Goal: Task Accomplishment & Management: Complete application form

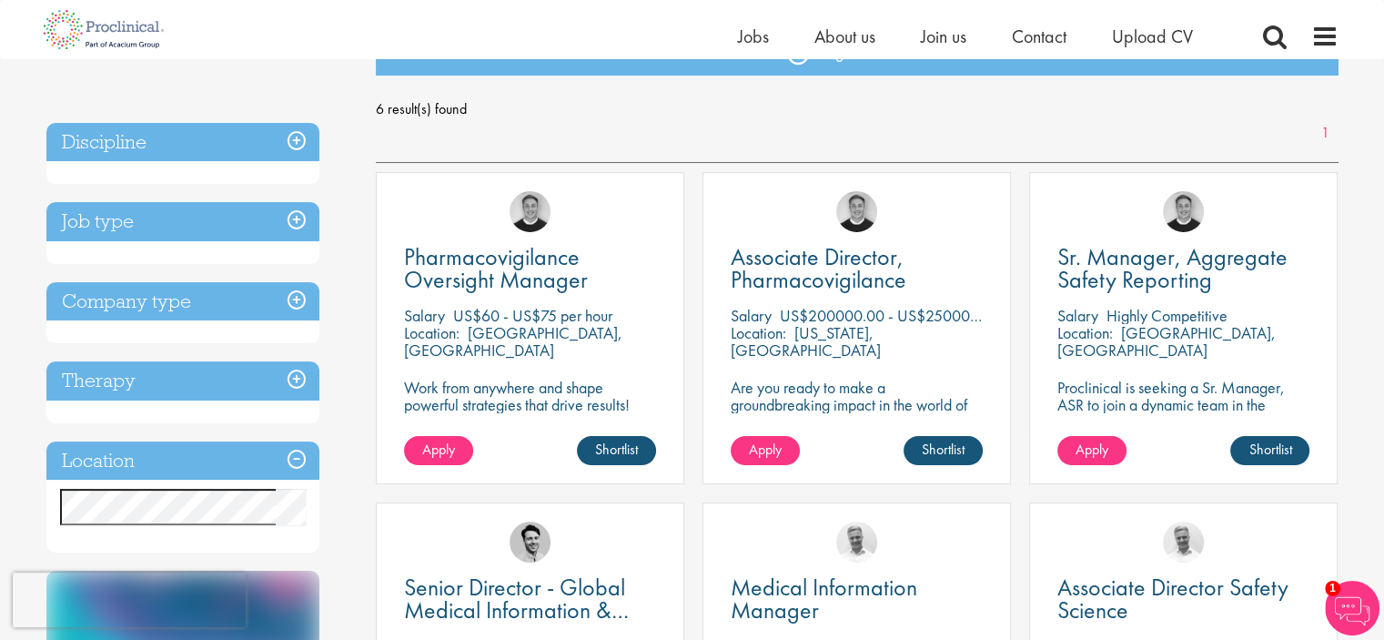
scroll to position [233, 0]
click at [772, 450] on span "Apply" at bounding box center [765, 448] width 33 height 19
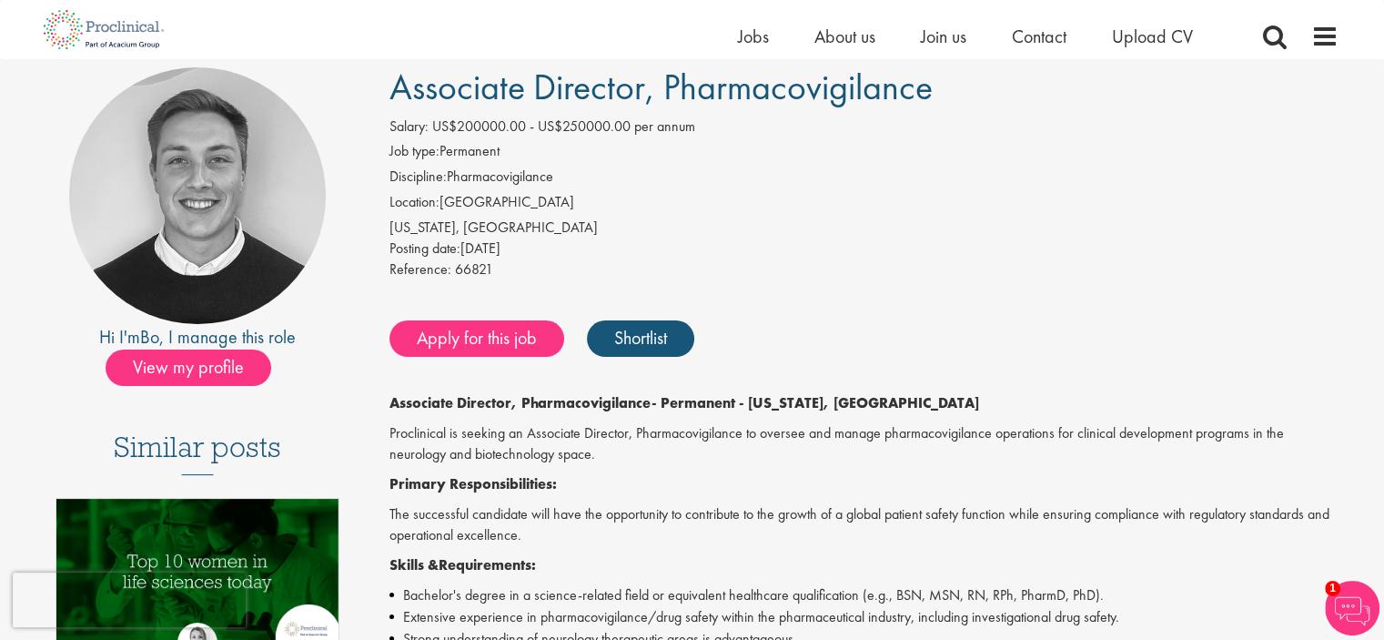
scroll to position [138, 0]
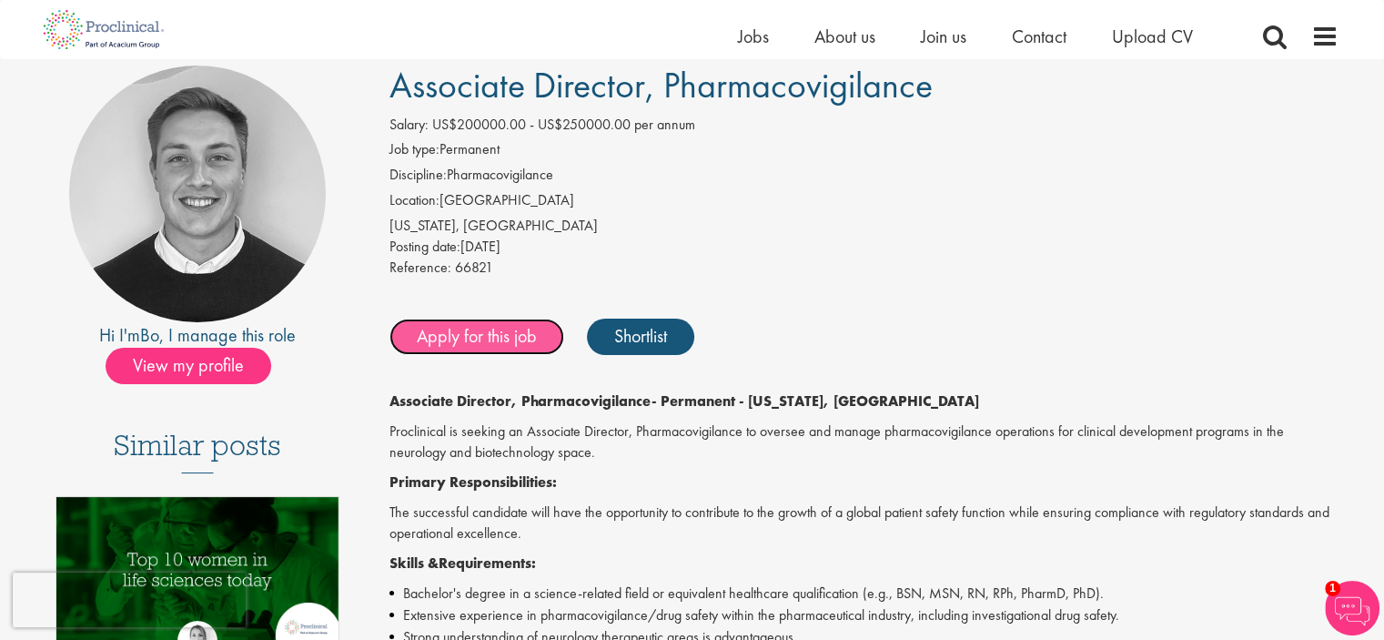
click at [479, 330] on link "Apply for this job" at bounding box center [477, 337] width 175 height 36
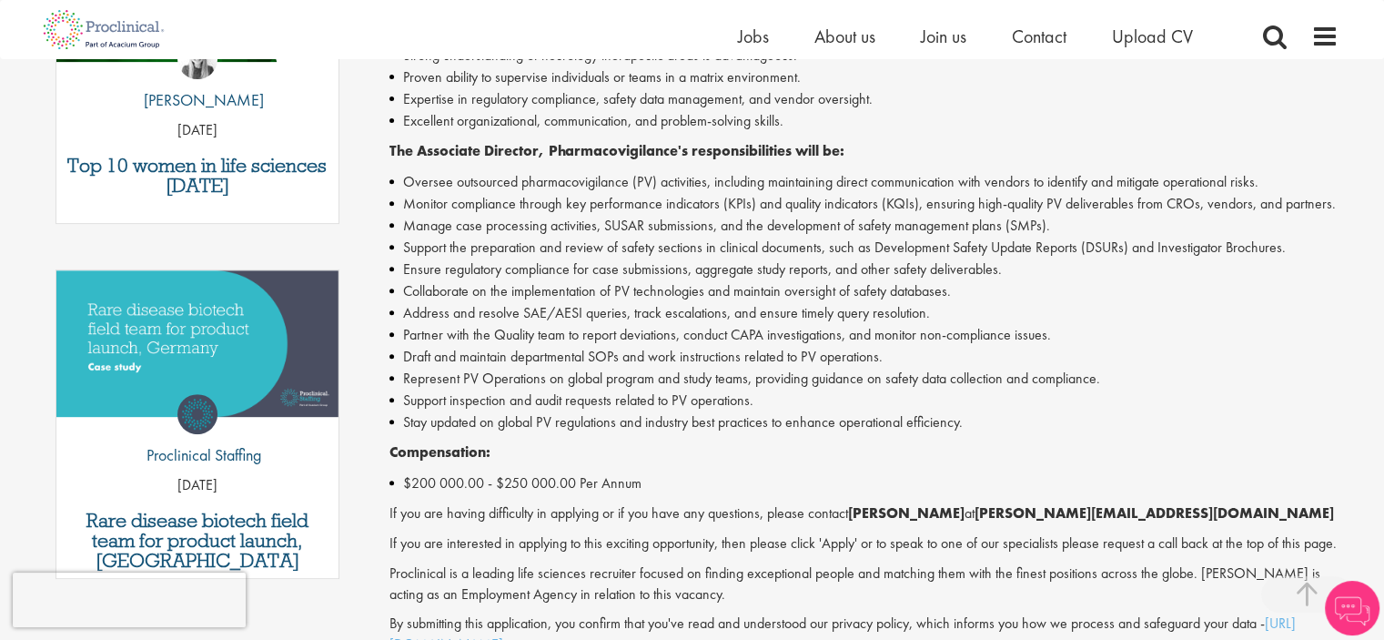
scroll to position [721, 0]
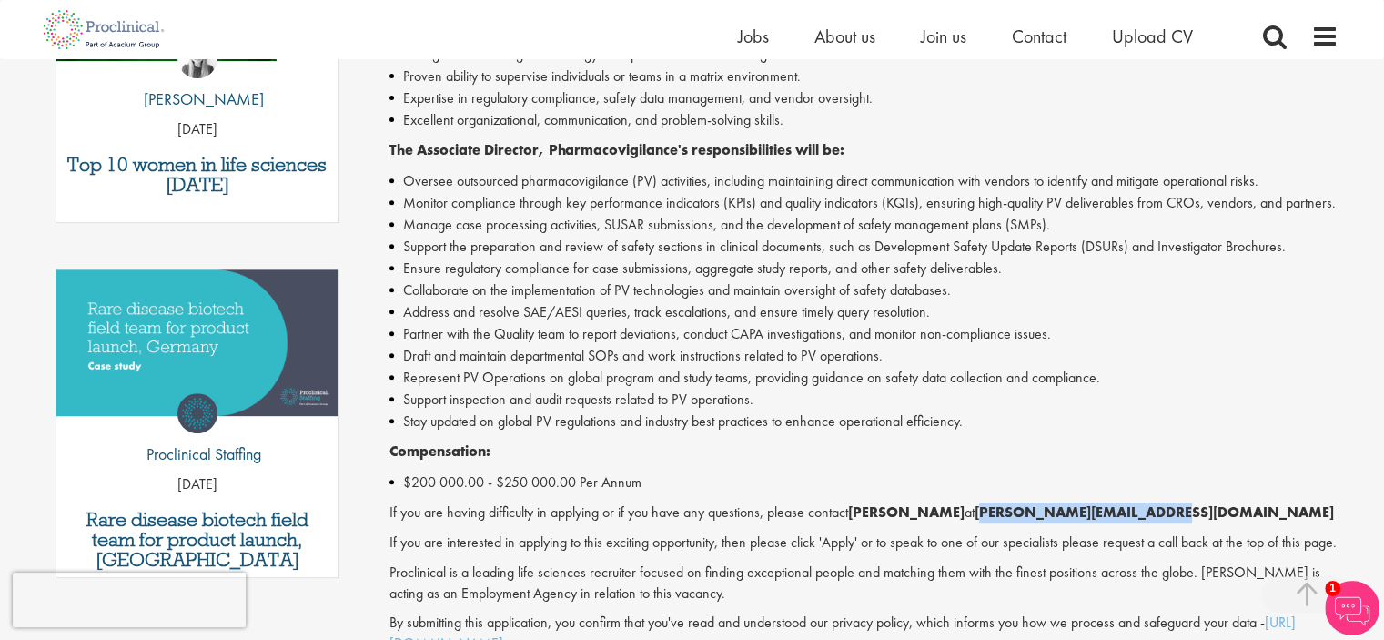
drag, startPoint x: 1137, startPoint y: 512, endPoint x: 965, endPoint y: 519, distance: 172.1
click at [965, 519] on p "If you are having difficulty in applying or if you have any questions, please c…" at bounding box center [864, 512] width 949 height 21
copy strong "b.forsen@proclinical.com"
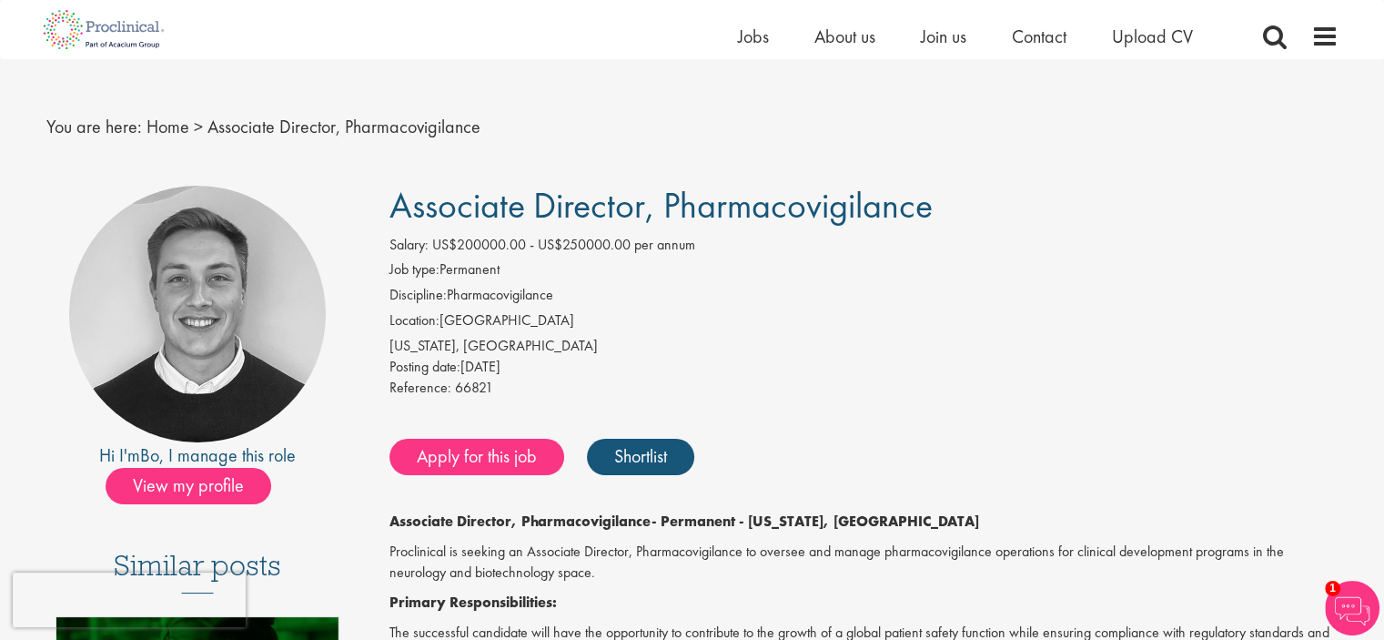
scroll to position [0, 0]
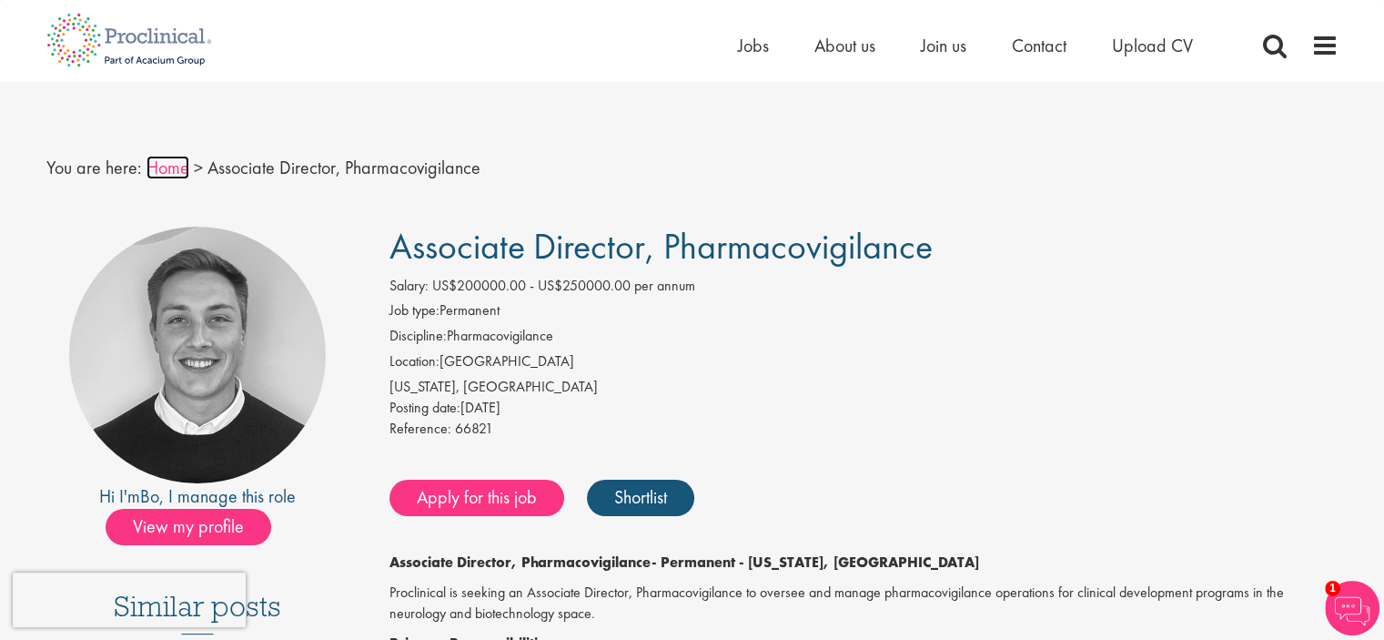
click at [161, 165] on link "Home" at bounding box center [168, 168] width 43 height 24
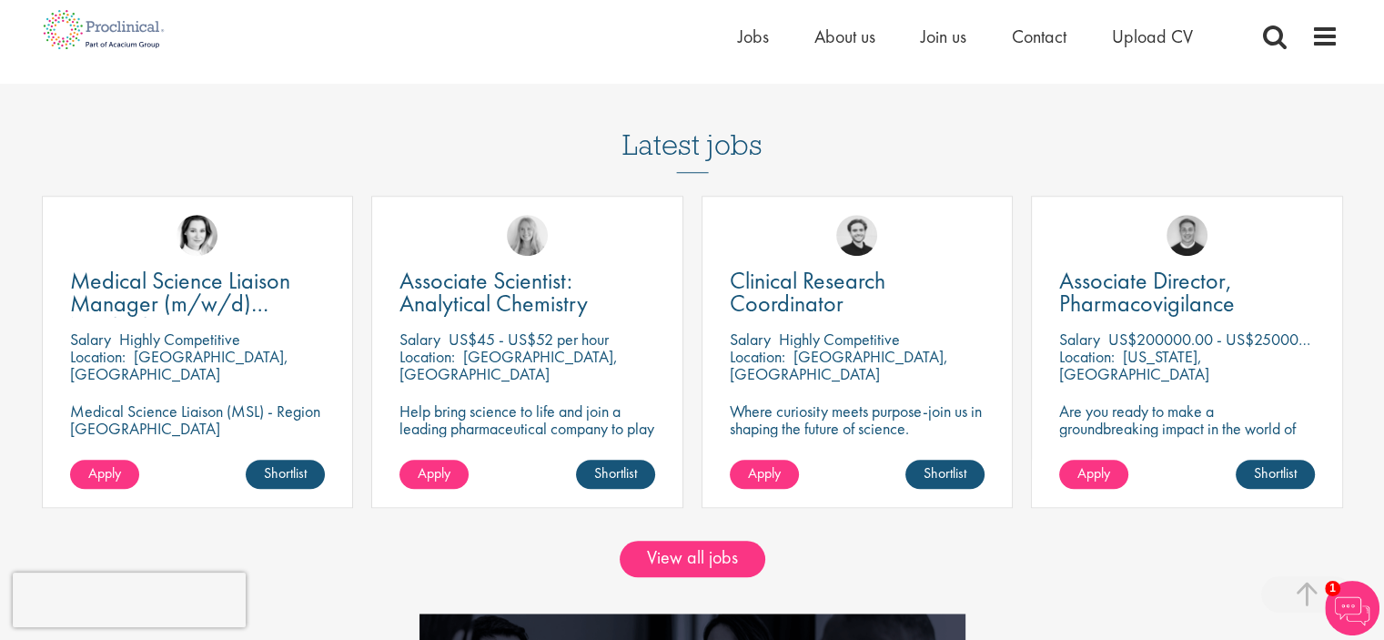
scroll to position [1462, 0]
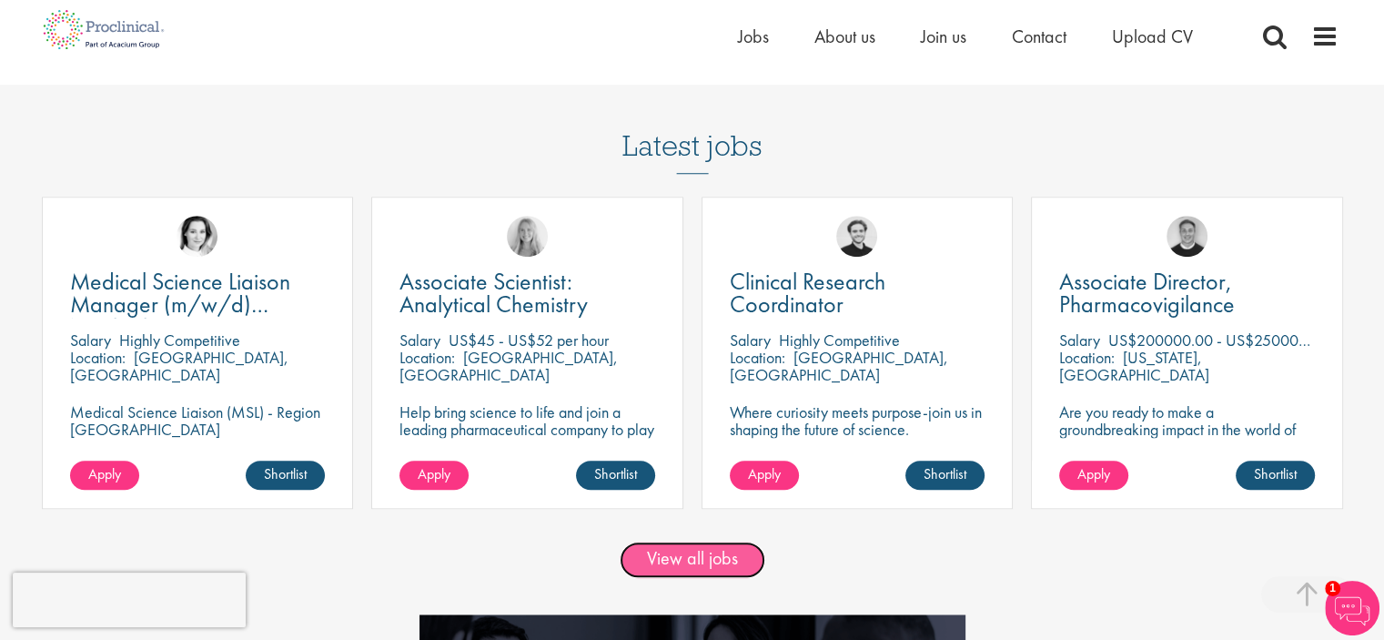
click at [704, 568] on link "View all jobs" at bounding box center [693, 560] width 146 height 36
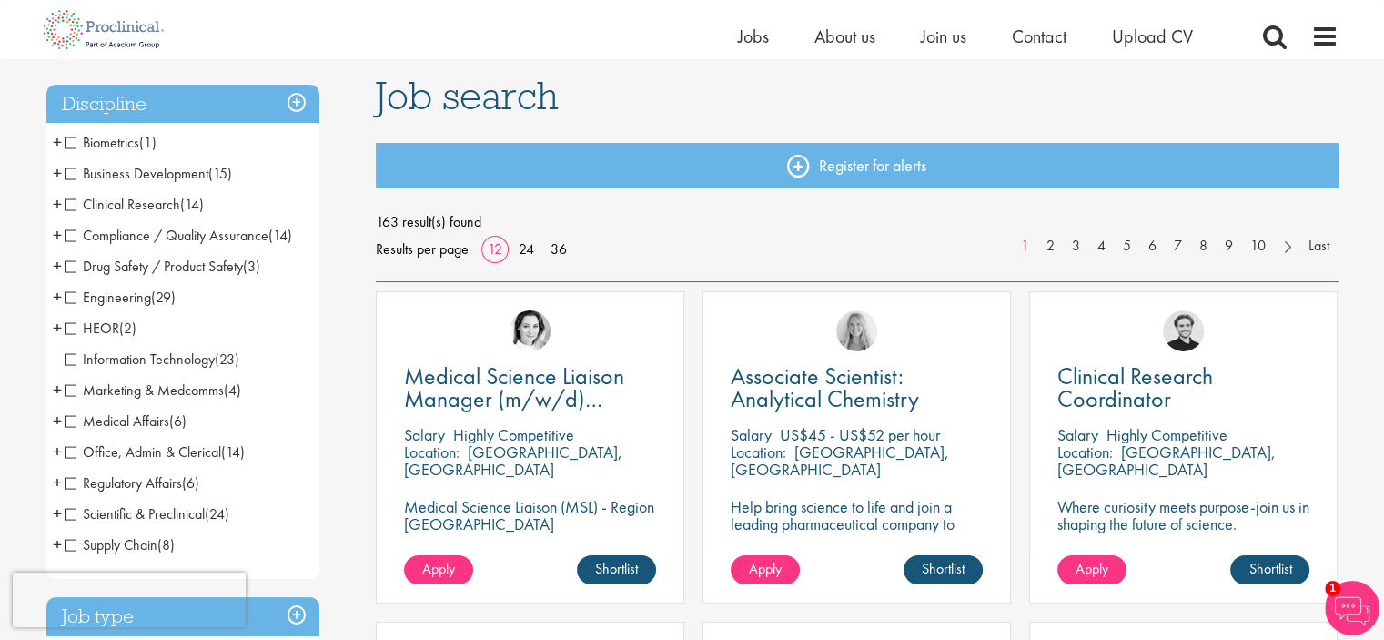
scroll to position [120, 0]
click at [72, 263] on span "Drug Safety / Product Safety" at bounding box center [154, 265] width 178 height 19
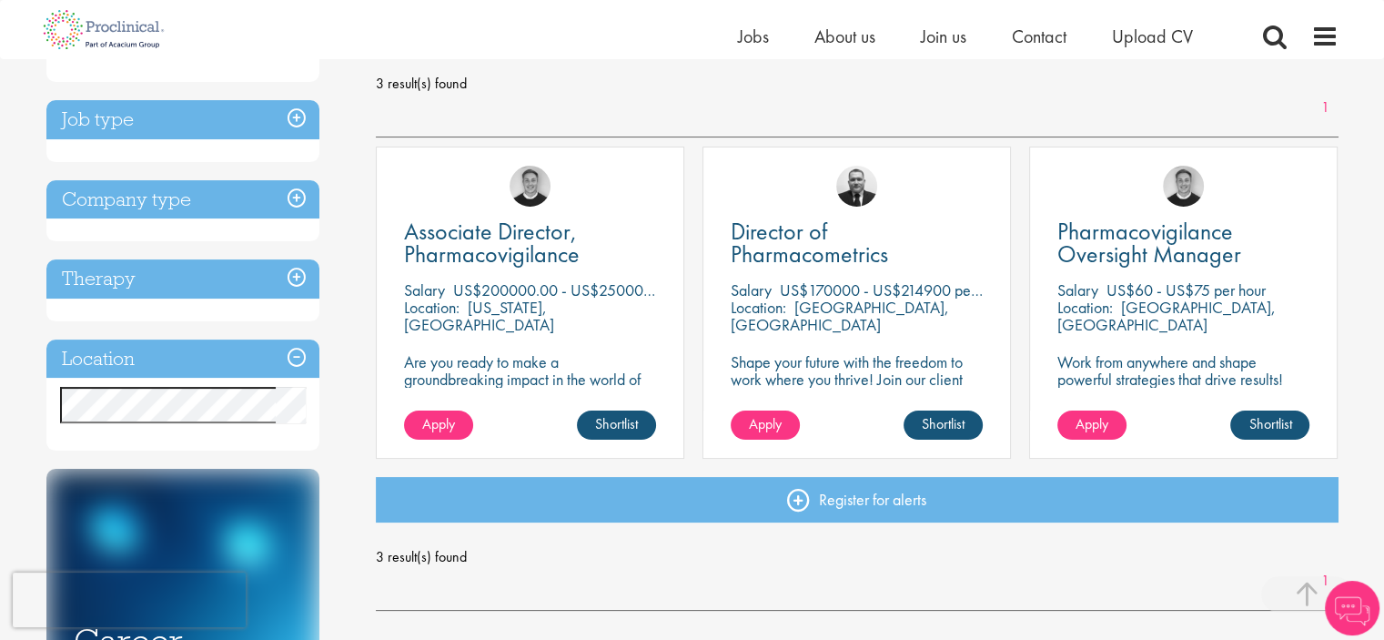
scroll to position [255, 0]
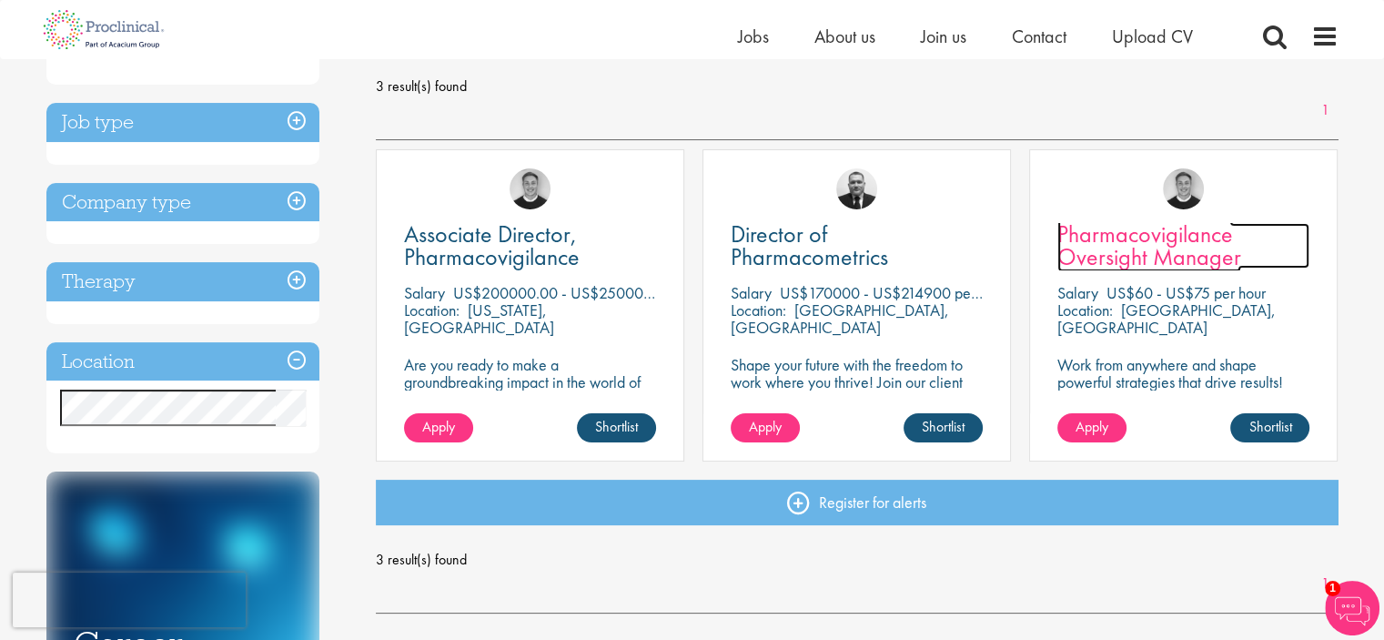
click at [1133, 247] on span "Pharmacovigilance Oversight Manager" at bounding box center [1150, 245] width 184 height 54
